Goal: Information Seeking & Learning: Learn about a topic

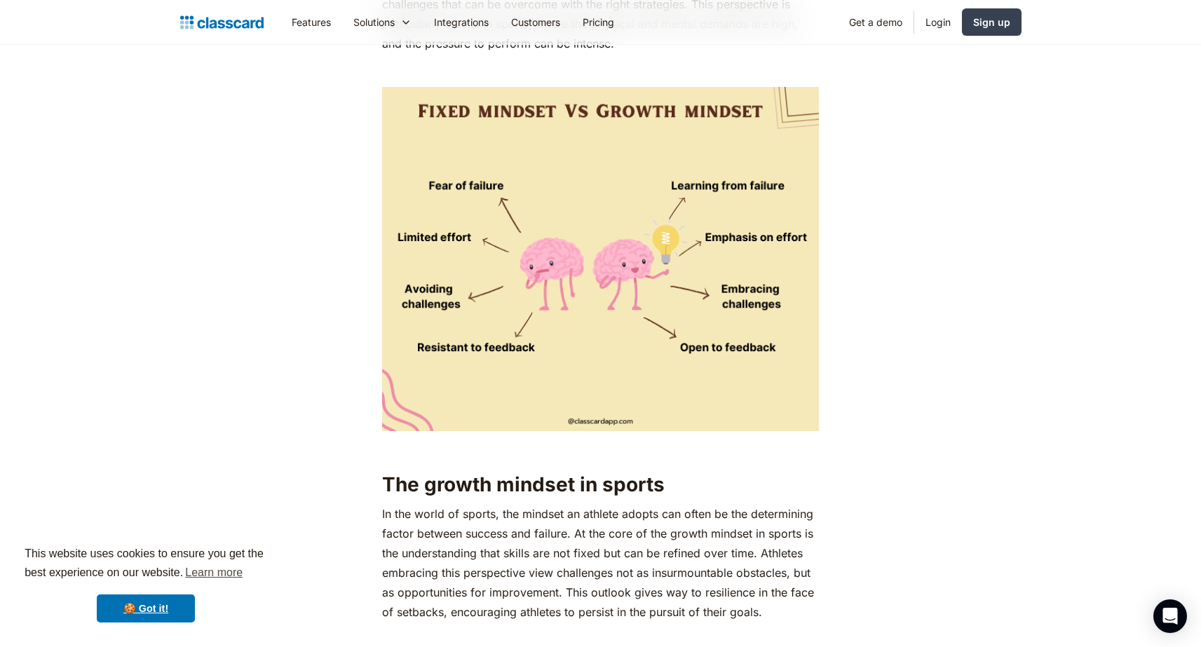
scroll to position [1683, 0]
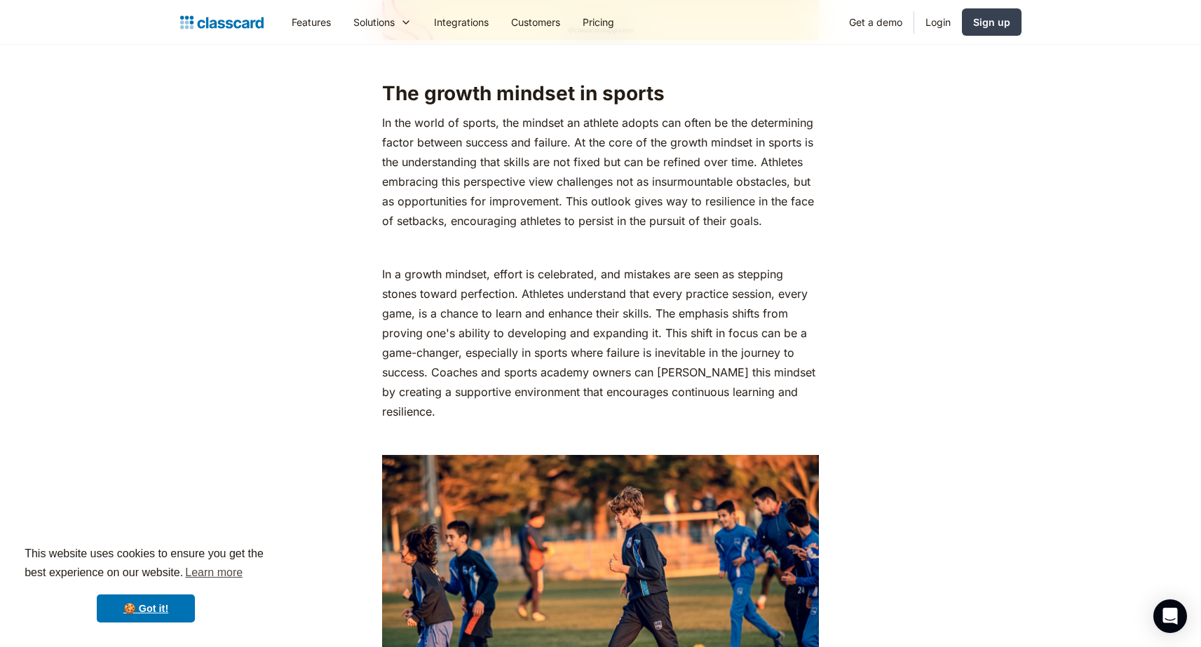
scroll to position [2034, 0]
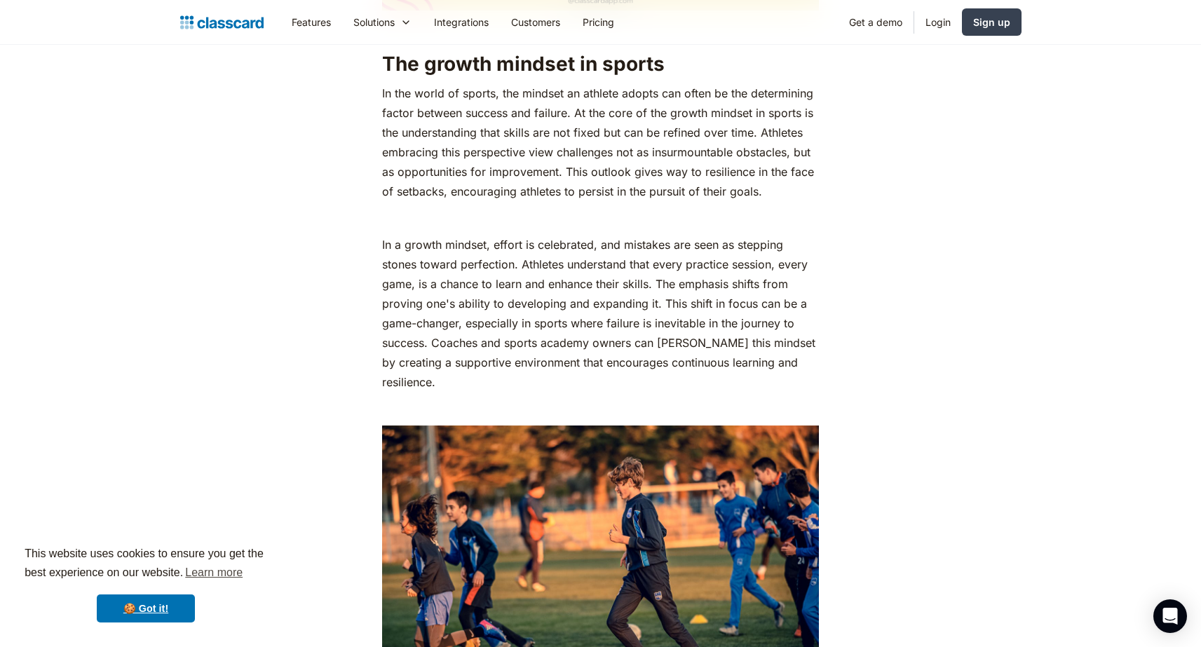
click at [467, 217] on p "‍" at bounding box center [600, 218] width 437 height 20
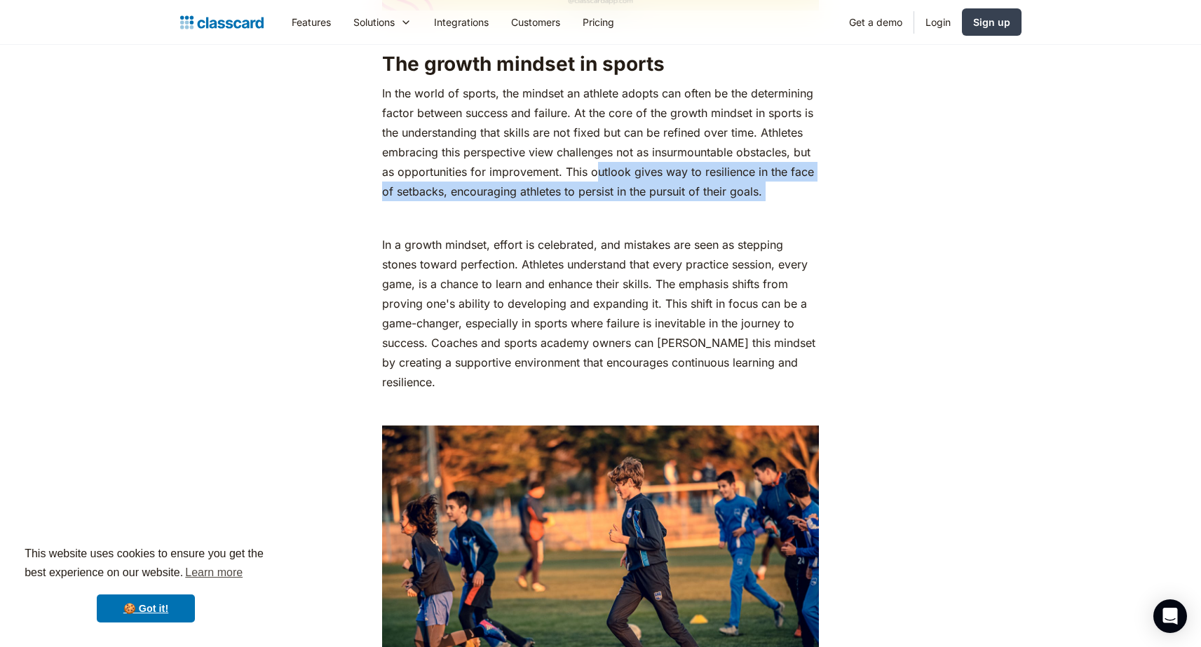
drag, startPoint x: 600, startPoint y: 203, endPoint x: 597, endPoint y: 211, distance: 8.7
click at [597, 211] on p "‍" at bounding box center [600, 218] width 437 height 20
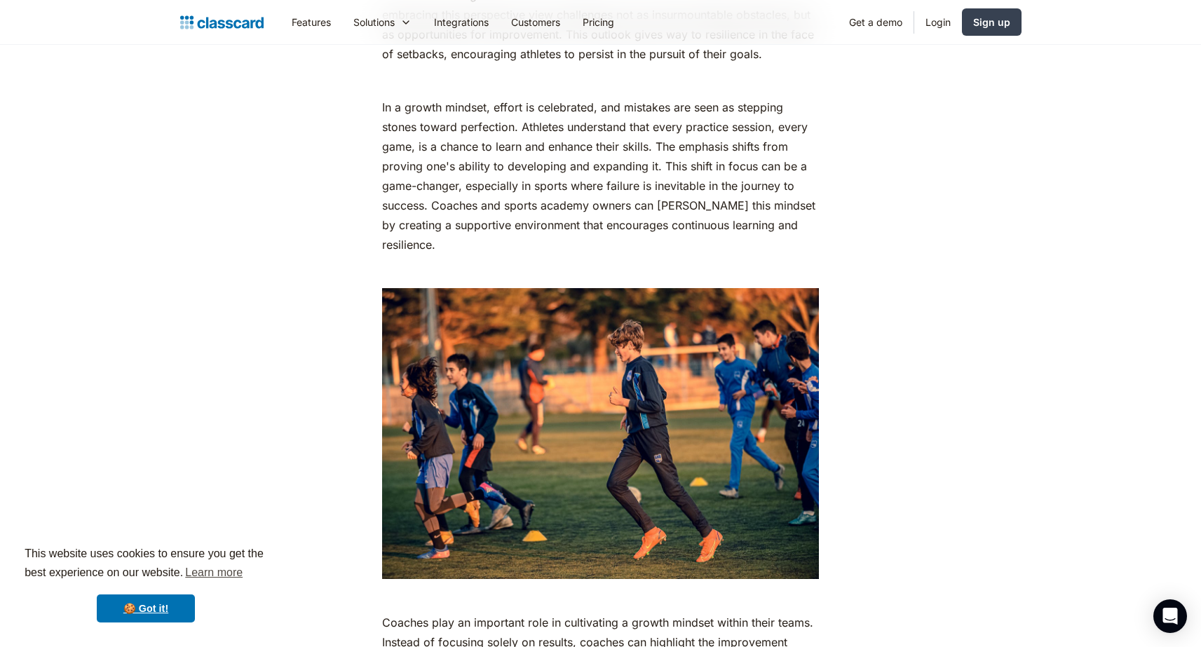
scroll to position [2174, 0]
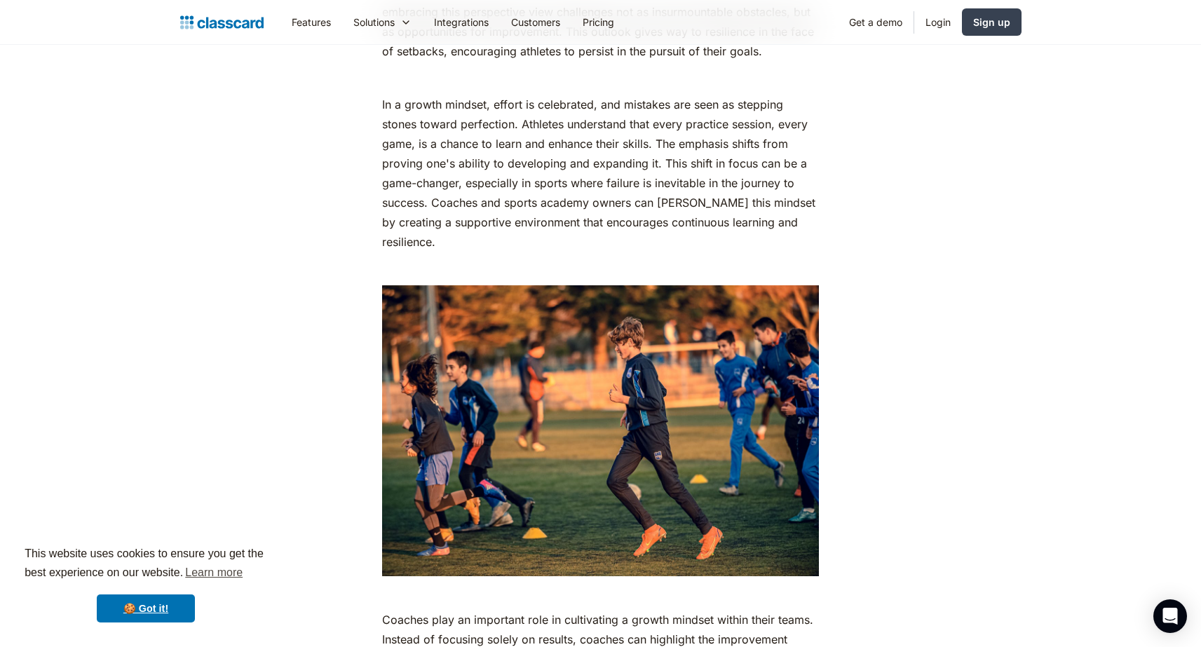
click at [791, 229] on p "In a growth mindset, effort is celebrated, and mistakes are seen as stepping st…" at bounding box center [600, 173] width 437 height 157
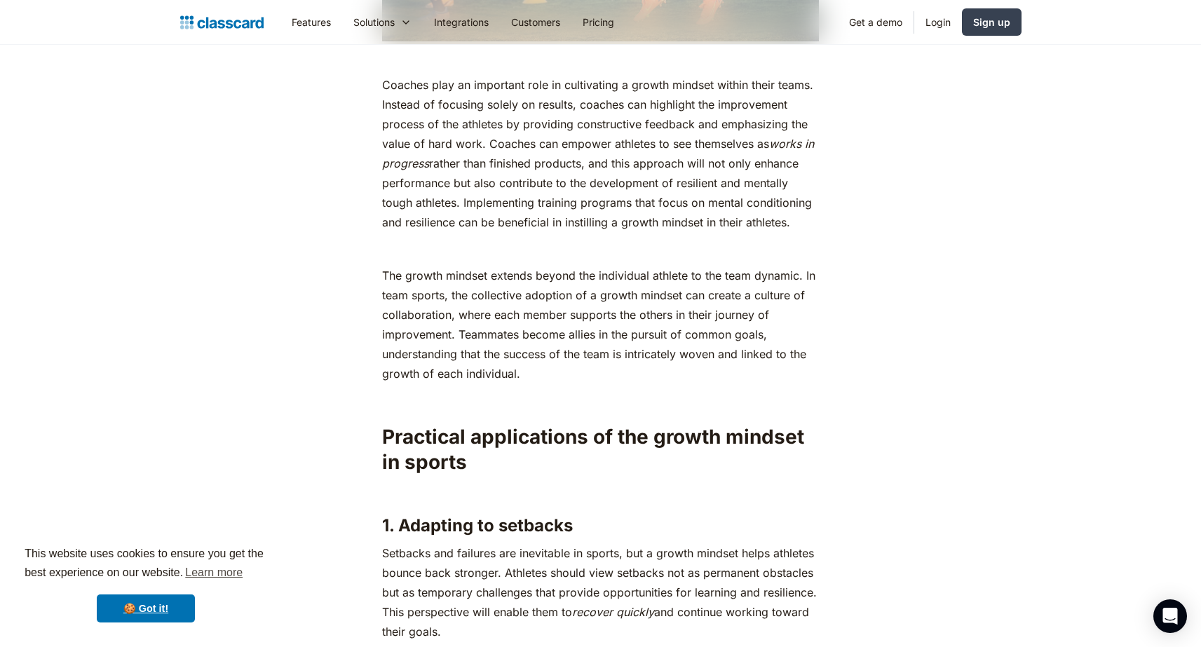
scroll to position [2735, 0]
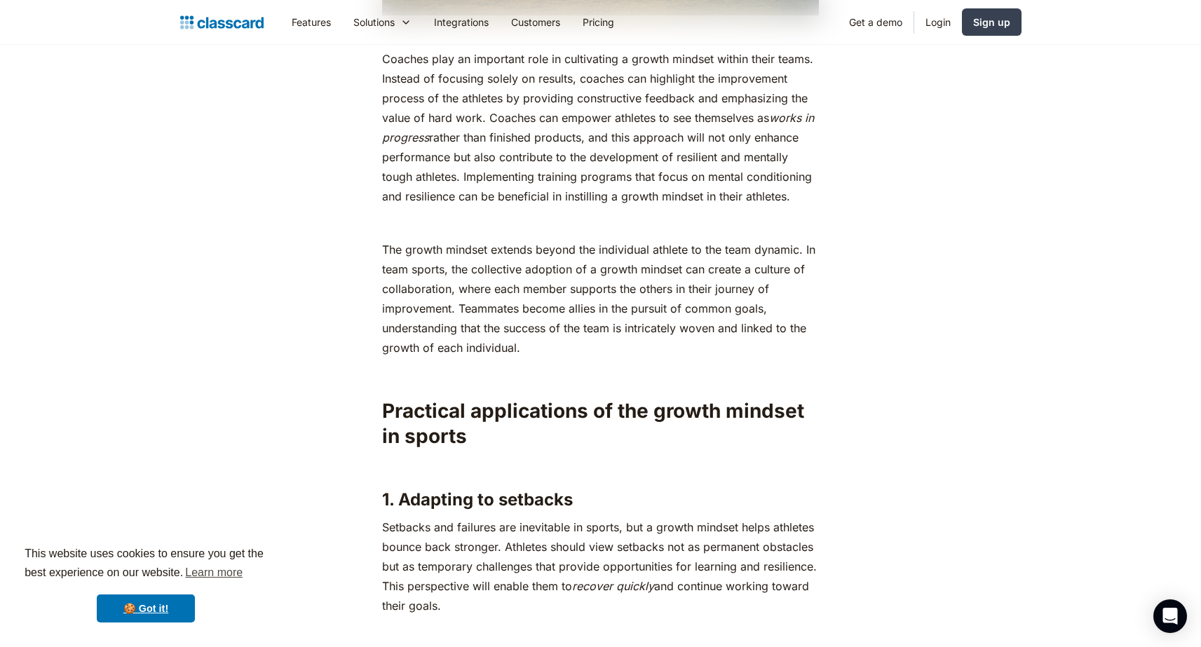
click at [734, 220] on p "‍" at bounding box center [600, 223] width 437 height 20
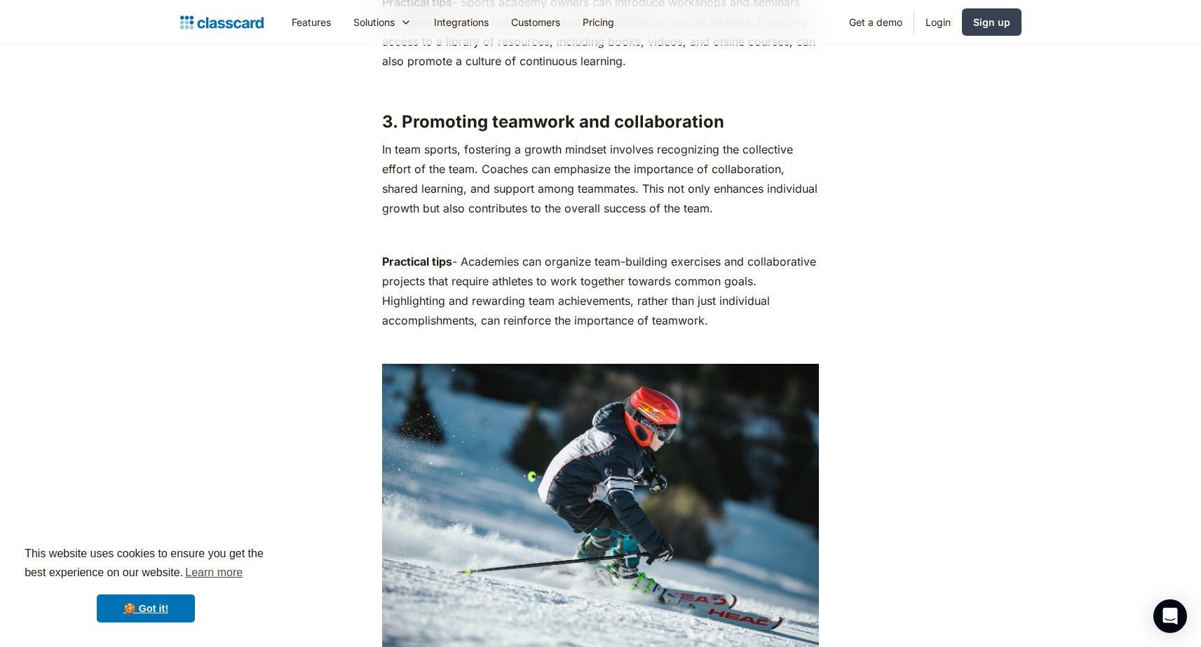
scroll to position [3997, 0]
